Goal: Information Seeking & Learning: Learn about a topic

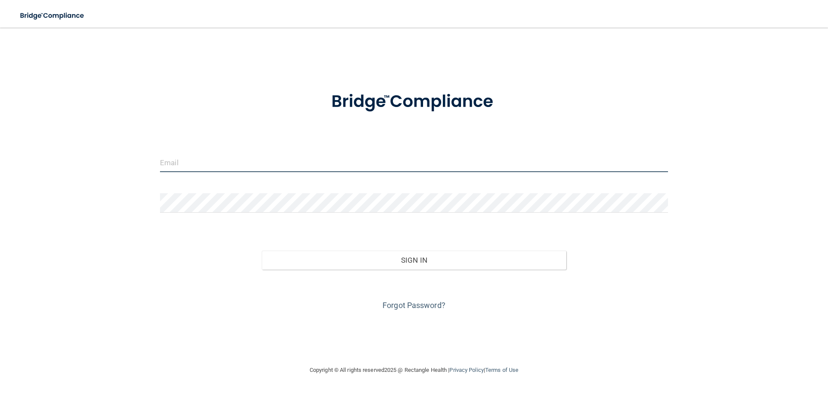
click at [197, 164] on input "email" at bounding box center [414, 162] width 508 height 19
type input "[EMAIL_ADDRESS][DOMAIN_NAME]"
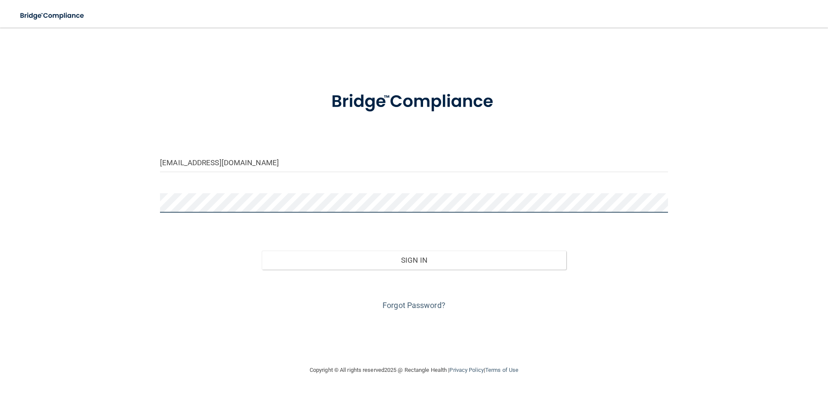
click at [262, 250] on button "Sign In" at bounding box center [414, 259] width 305 height 19
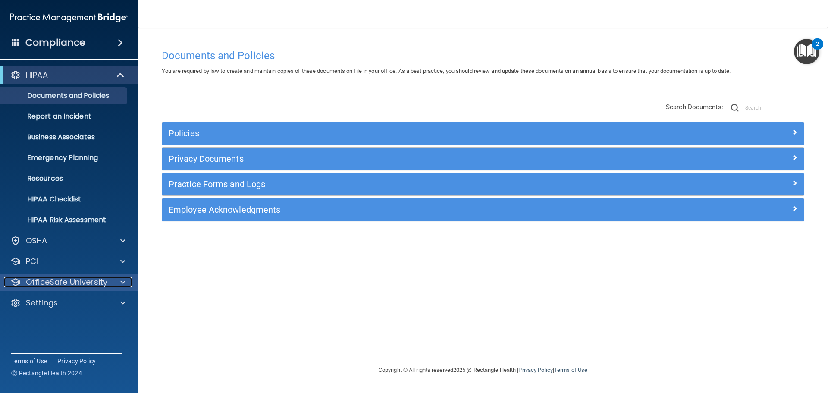
click at [119, 282] on div at bounding box center [122, 282] width 22 height 10
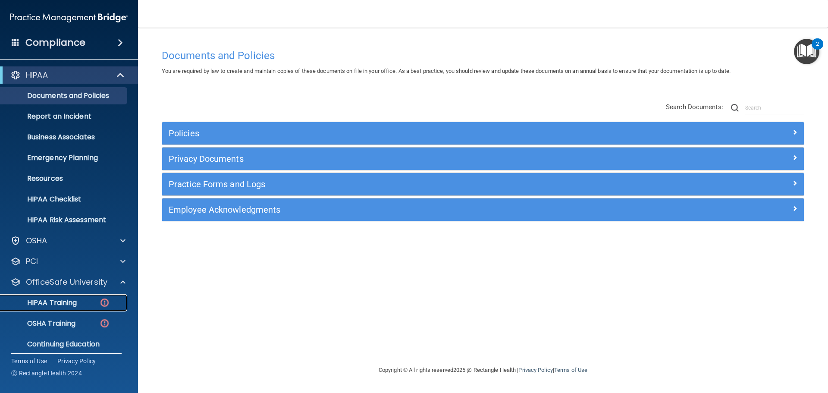
click at [106, 300] on img at bounding box center [104, 302] width 11 height 11
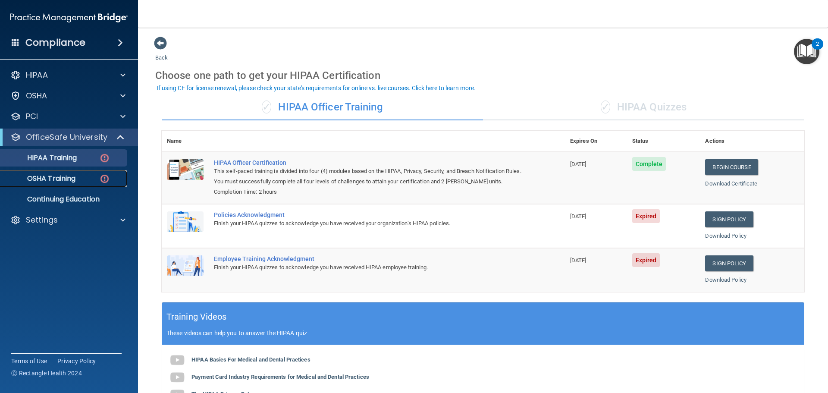
click at [112, 179] on div "OSHA Training" at bounding box center [65, 178] width 118 height 9
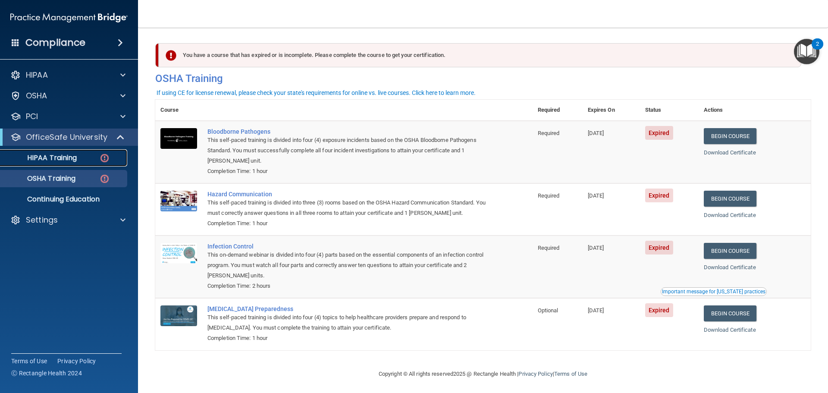
click at [91, 154] on div "HIPAA Training" at bounding box center [65, 157] width 118 height 9
